Goal: Task Accomplishment & Management: Use online tool/utility

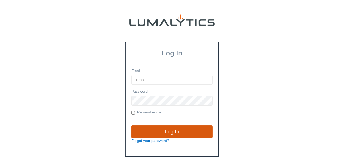
type input "[EMAIL_ADDRESS][DOMAIN_NAME]"
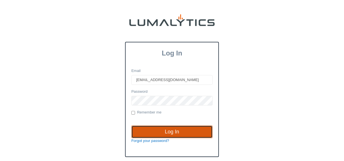
click at [166, 127] on input "Log In" at bounding box center [171, 131] width 81 height 13
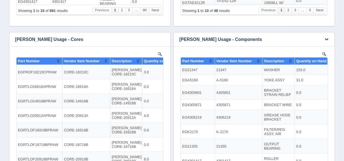
scroll to position [250, 0]
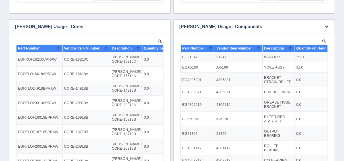
click at [325, 25] on icon "button" at bounding box center [326, 26] width 4 height 4
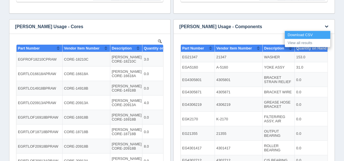
click at [311, 34] on link "Download CSV" at bounding box center [307, 35] width 45 height 8
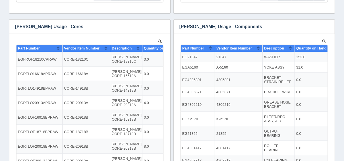
scroll to position [235, 0]
